Goal: Task Accomplishment & Management: Use online tool/utility

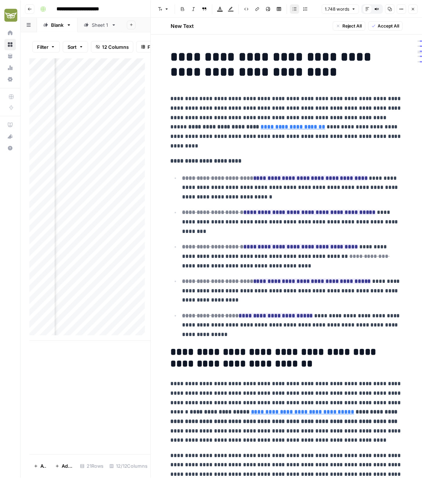
scroll to position [0, 586]
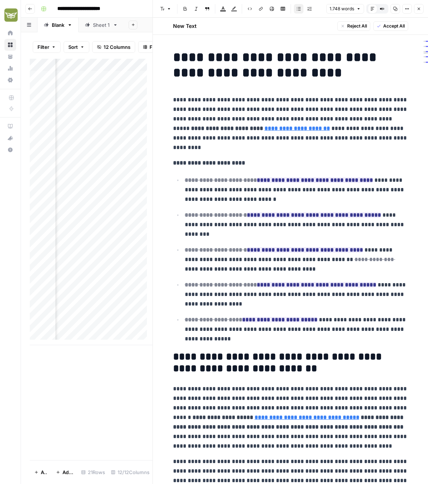
click at [418, 11] on button "Close" at bounding box center [419, 9] width 10 height 10
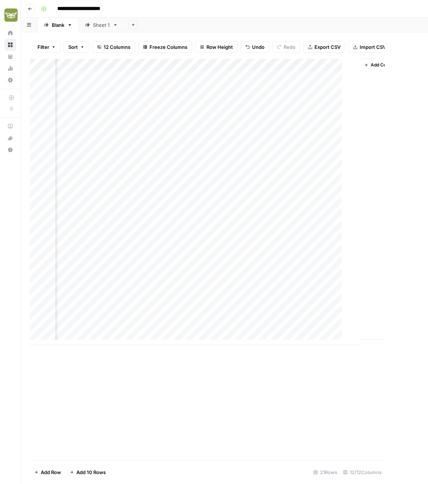
scroll to position [0, 447]
click at [375, 170] on div "Add Column" at bounding box center [224, 202] width 389 height 286
